Goal: Information Seeking & Learning: Learn about a topic

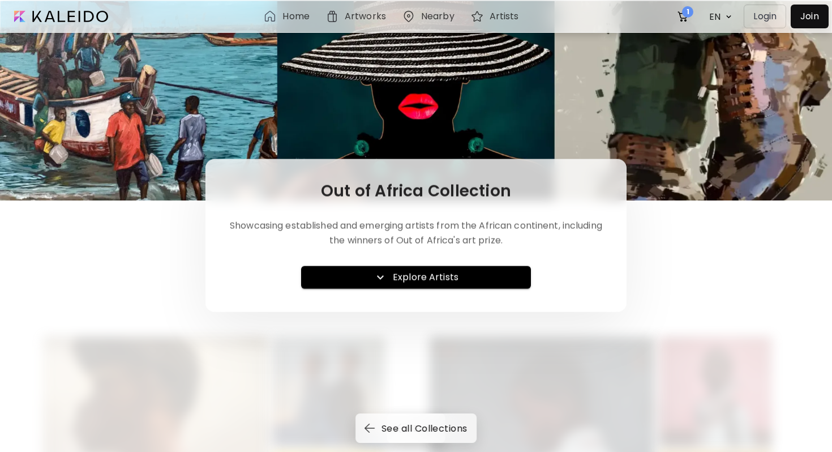
click at [404, 261] on div "Out of Africa Collection Showcasing established and emerging artists from the A…" at bounding box center [415, 235] width 421 height 153
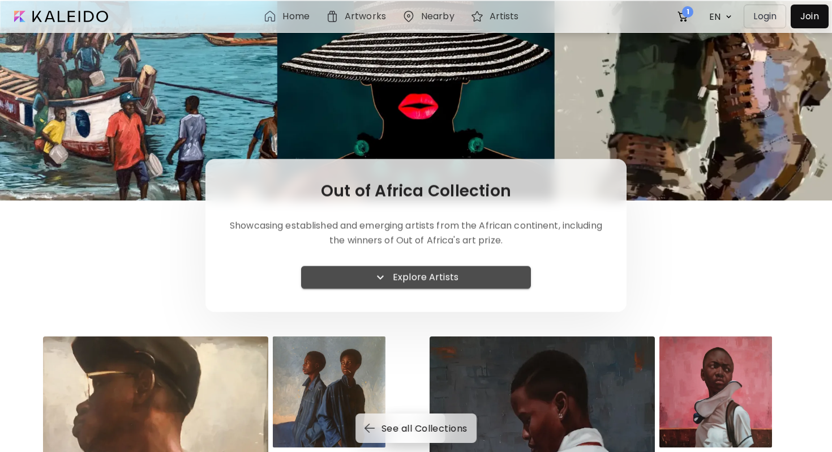
click at [389, 286] on button "Explore Artists" at bounding box center [416, 277] width 230 height 23
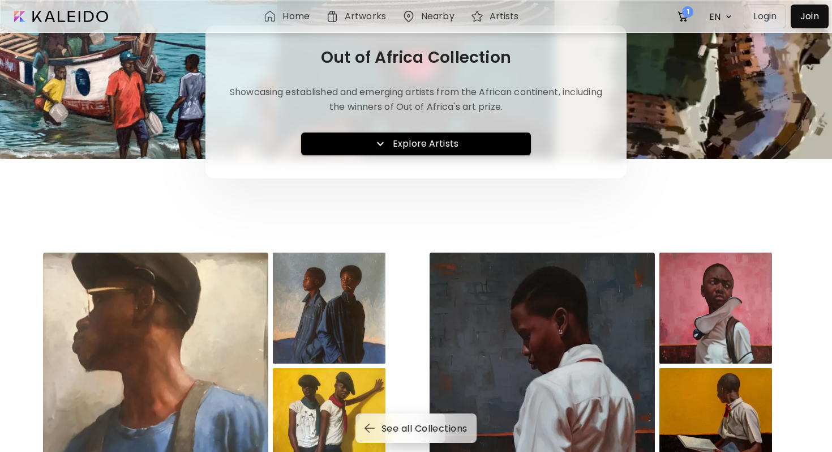
scroll to position [266, 0]
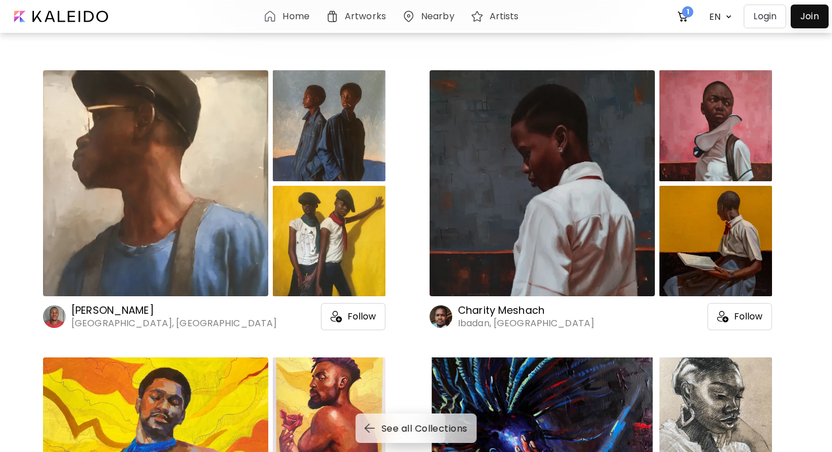
click at [81, 310] on h6 "[PERSON_NAME]" at bounding box center [173, 310] width 205 height 14
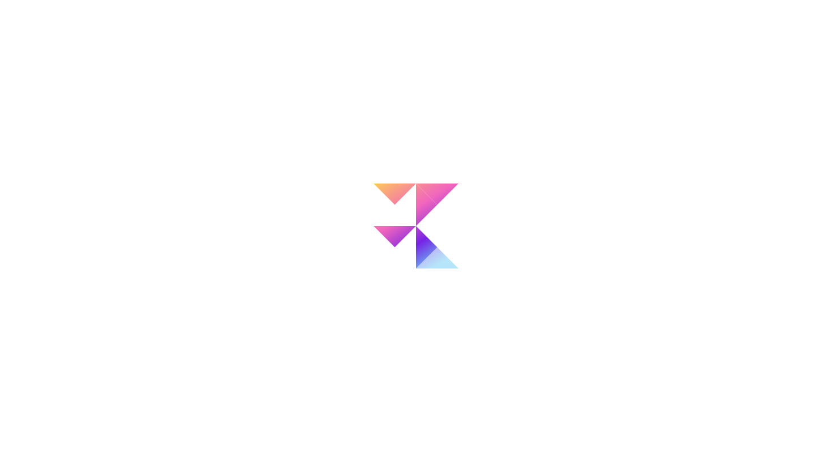
click at [81, 310] on div at bounding box center [416, 258] width 832 height 452
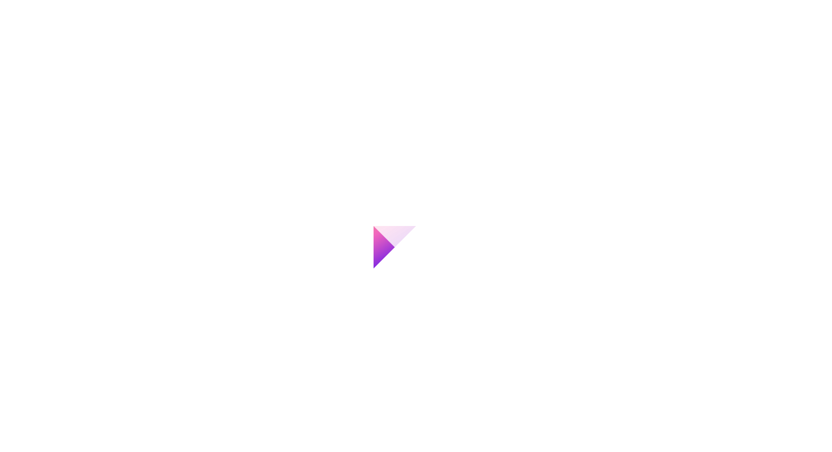
click at [81, 310] on div at bounding box center [416, 270] width 832 height 452
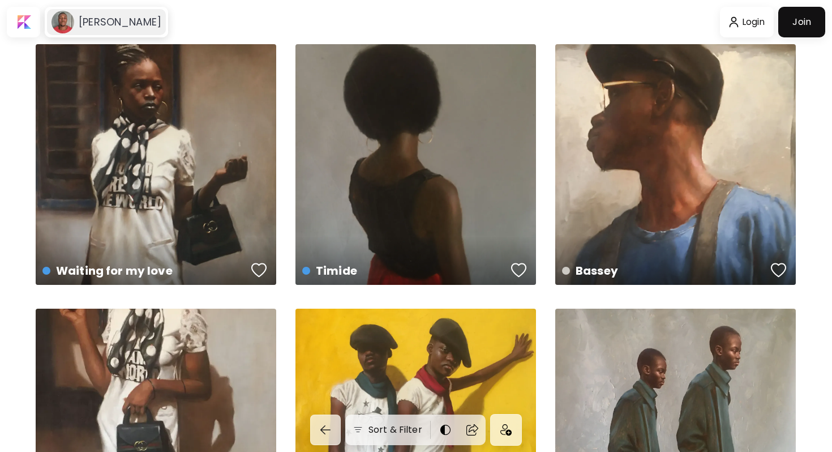
click at [124, 31] on div "[PERSON_NAME]" at bounding box center [106, 22] width 119 height 26
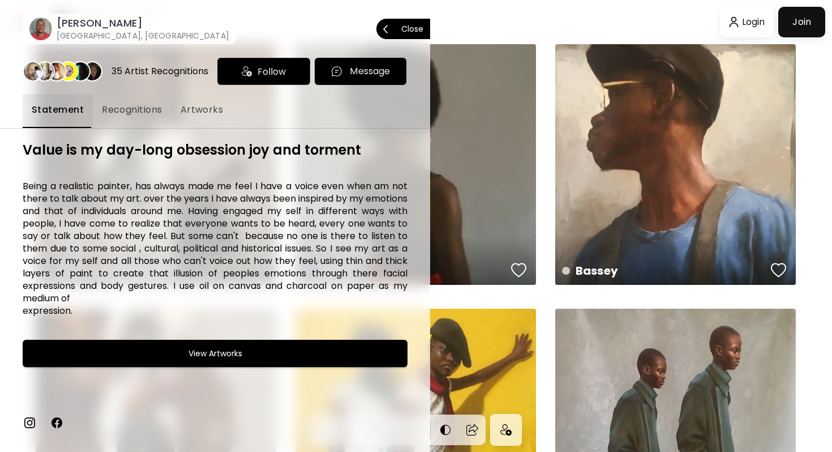
click at [77, 23] on h6 "[PERSON_NAME]" at bounding box center [143, 23] width 173 height 14
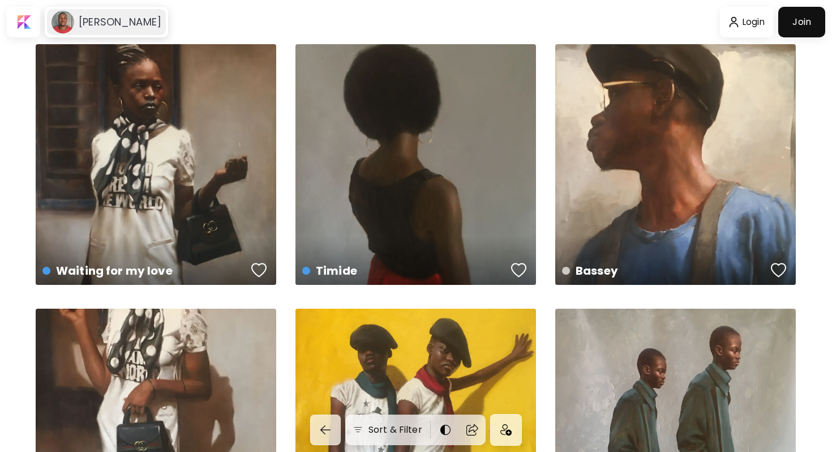
click at [95, 27] on h6 "[PERSON_NAME]" at bounding box center [120, 22] width 83 height 14
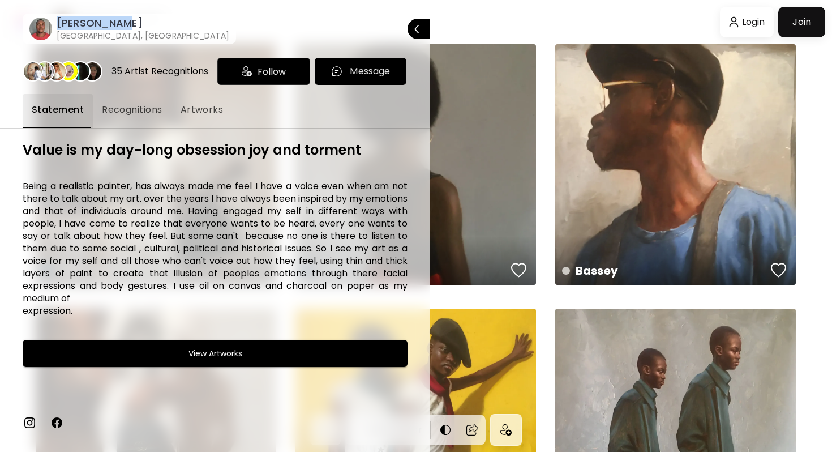
drag, startPoint x: 53, startPoint y: 22, endPoint x: 130, endPoint y: 24, distance: 77.0
click at [130, 24] on div "[PERSON_NAME] Uyo, [GEOGRAPHIC_DATA]" at bounding box center [129, 29] width 209 height 34
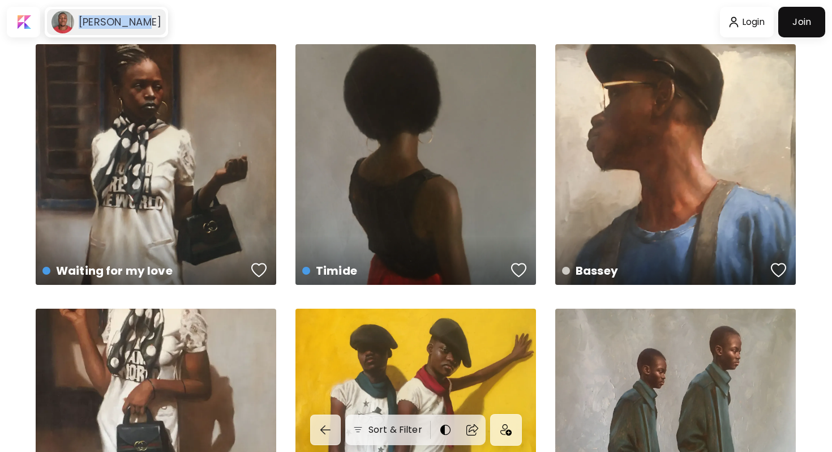
drag, startPoint x: 77, startPoint y: 19, endPoint x: 147, endPoint y: 24, distance: 69.8
click at [147, 24] on div "[PERSON_NAME]" at bounding box center [117, 22] width 87 height 14
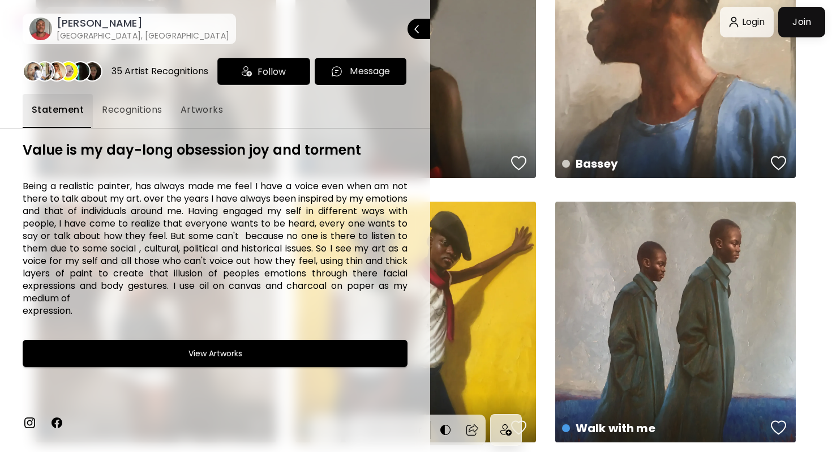
scroll to position [98, 0]
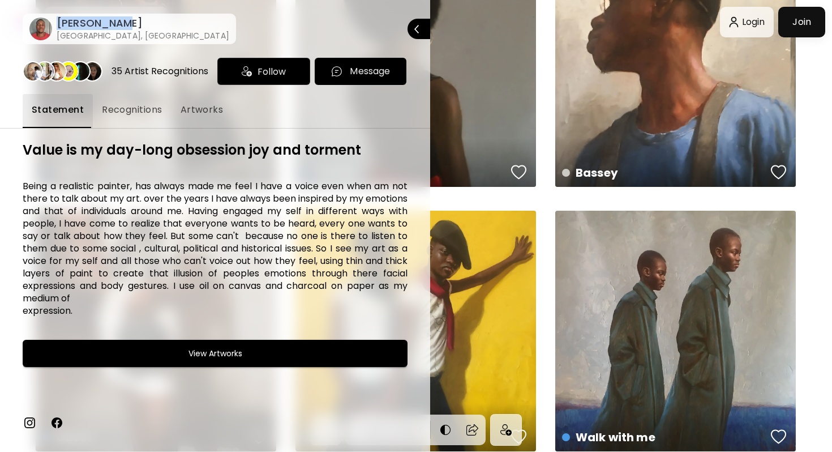
copy h6 "[PERSON_NAME]"
drag, startPoint x: 57, startPoint y: 20, endPoint x: 127, endPoint y: 25, distance: 70.3
click at [127, 25] on h6 "[PERSON_NAME]" at bounding box center [143, 23] width 173 height 14
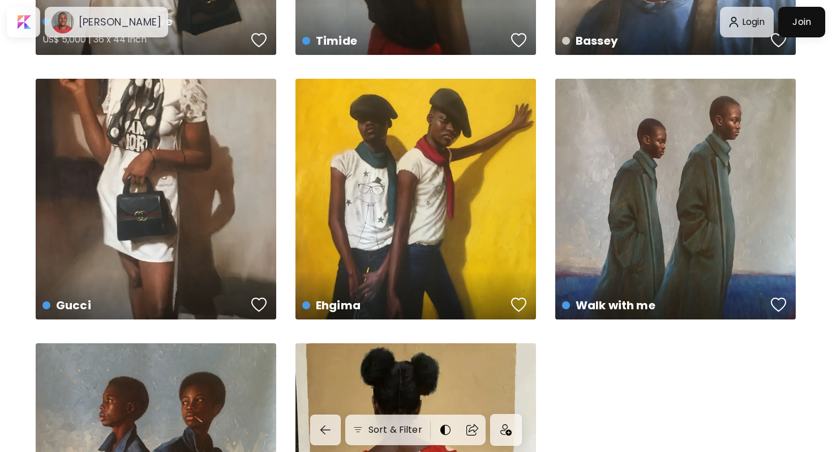
scroll to position [0, 0]
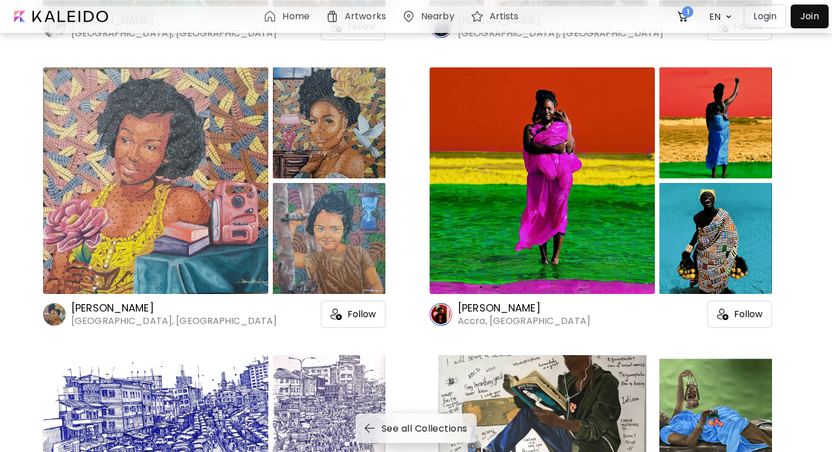
scroll to position [1716, 0]
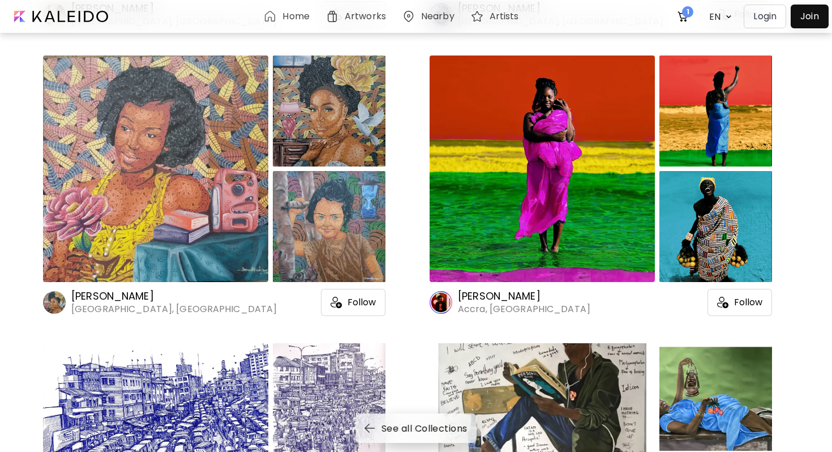
click at [576, 236] on div at bounding box center [542, 168] width 225 height 226
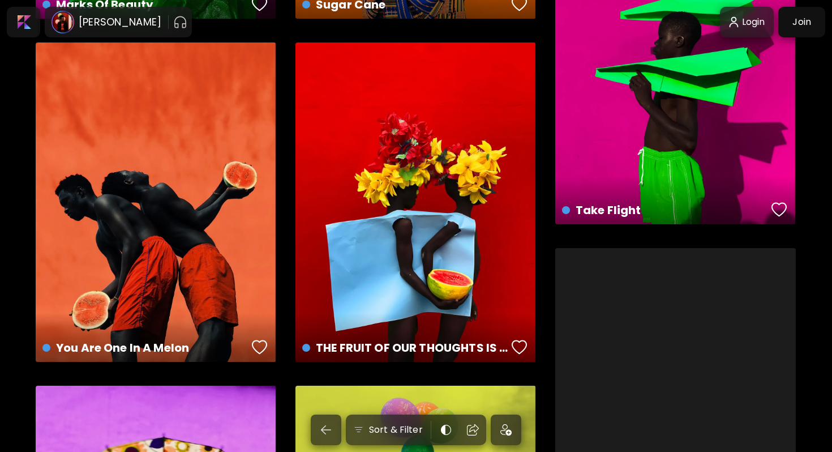
scroll to position [1436, 0]
